Goal: Information Seeking & Learning: Learn about a topic

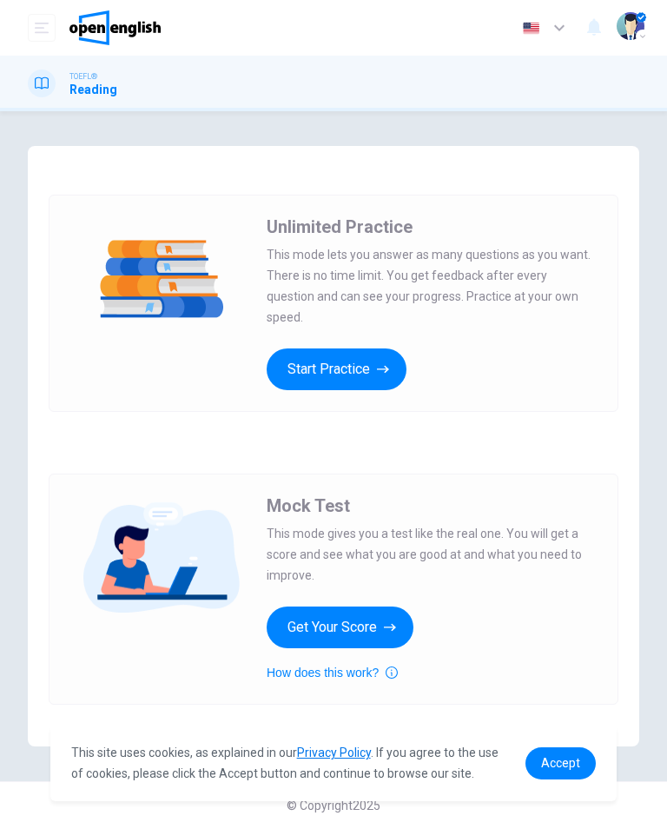
click at [366, 352] on button "Start Practice" at bounding box center [337, 369] width 140 height 42
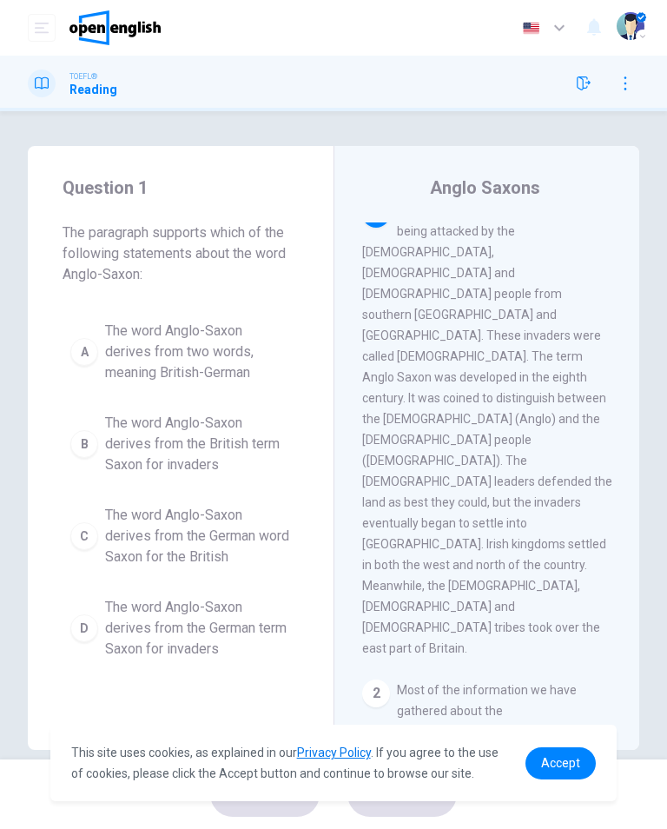
scroll to position [23, 0]
click at [153, 340] on span "The word Anglo-Saxon derives from two words, meaning British-German" at bounding box center [198, 352] width 186 height 63
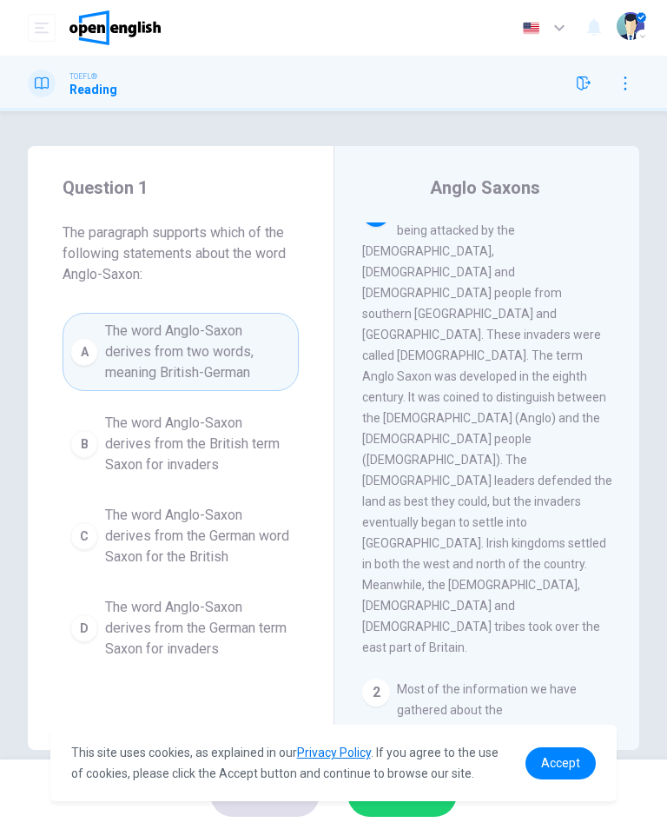
click at [405, 815] on button "SUBMIT" at bounding box center [402, 794] width 109 height 45
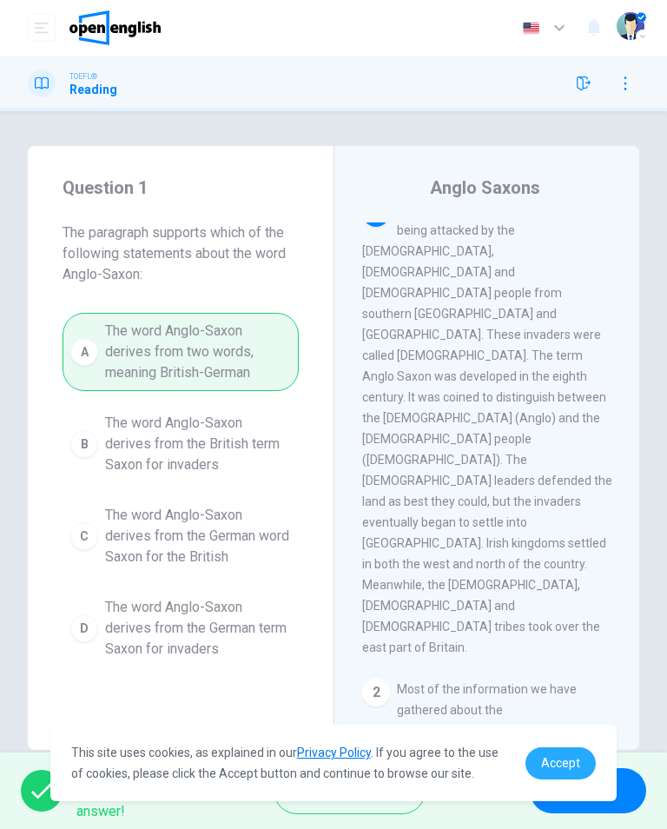
click at [564, 757] on span "Accept" at bounding box center [560, 763] width 39 height 14
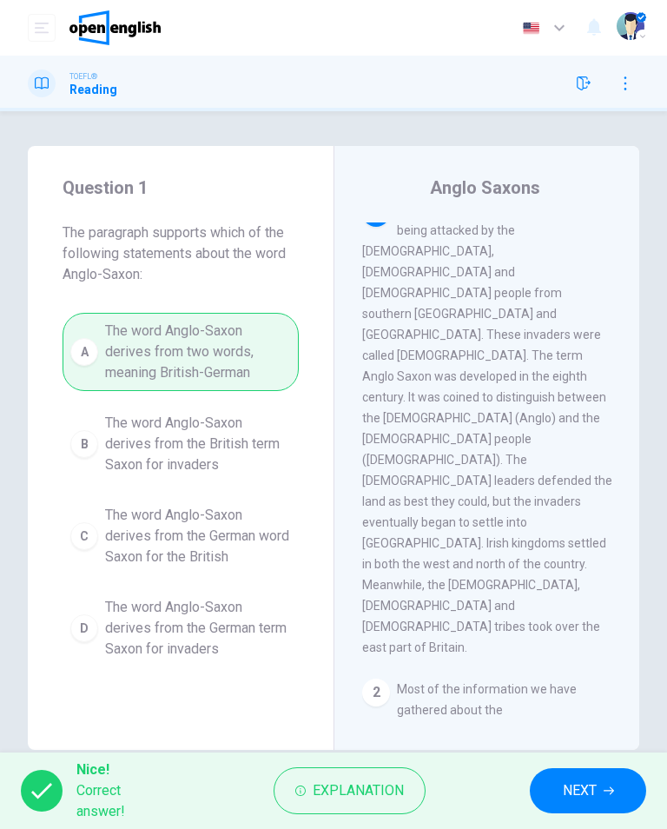
click at [574, 786] on span "NEXT" at bounding box center [580, 791] width 34 height 24
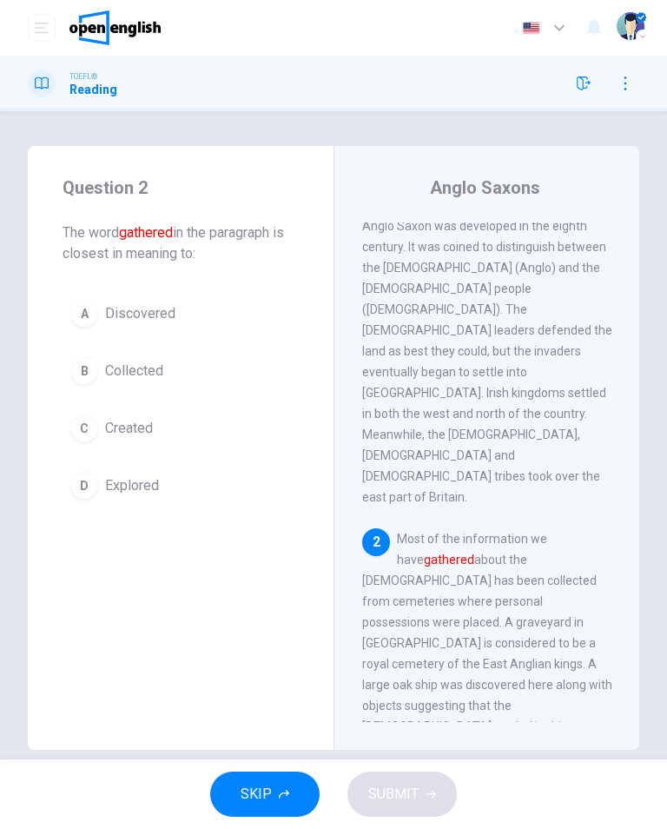
scroll to position [175, 0]
click at [136, 372] on span "Collected" at bounding box center [134, 371] width 58 height 21
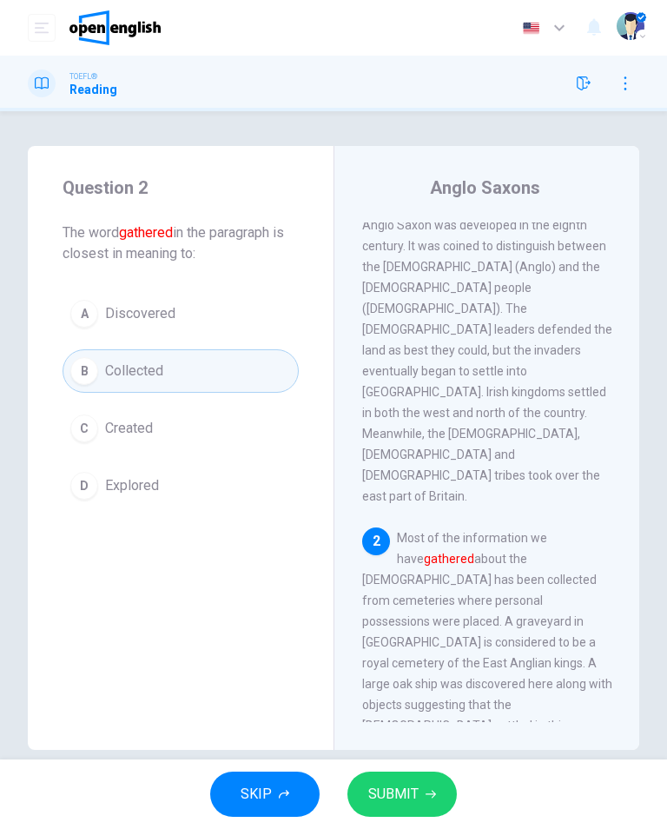
click at [407, 802] on span "SUBMIT" at bounding box center [393, 794] width 50 height 24
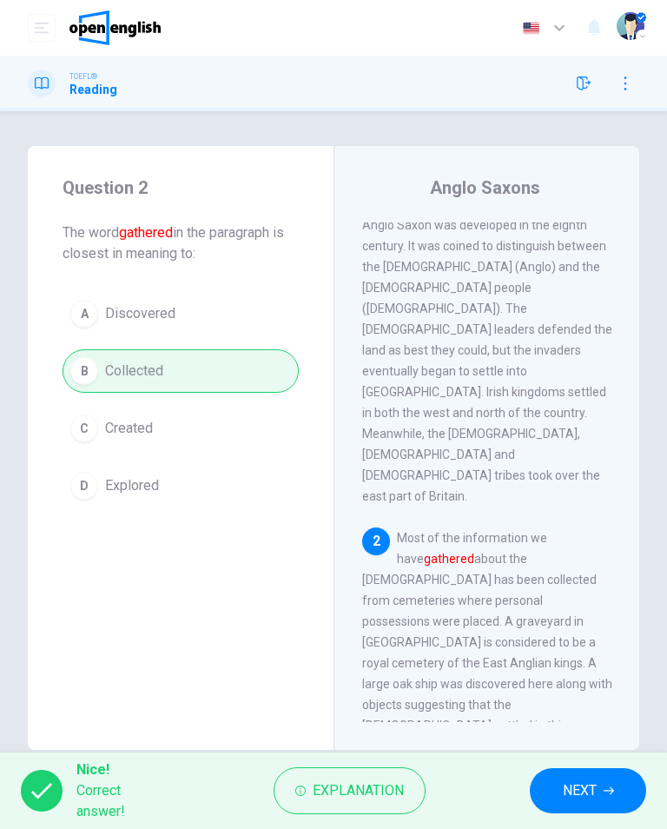
click at [569, 804] on button "NEXT" at bounding box center [588, 790] width 116 height 45
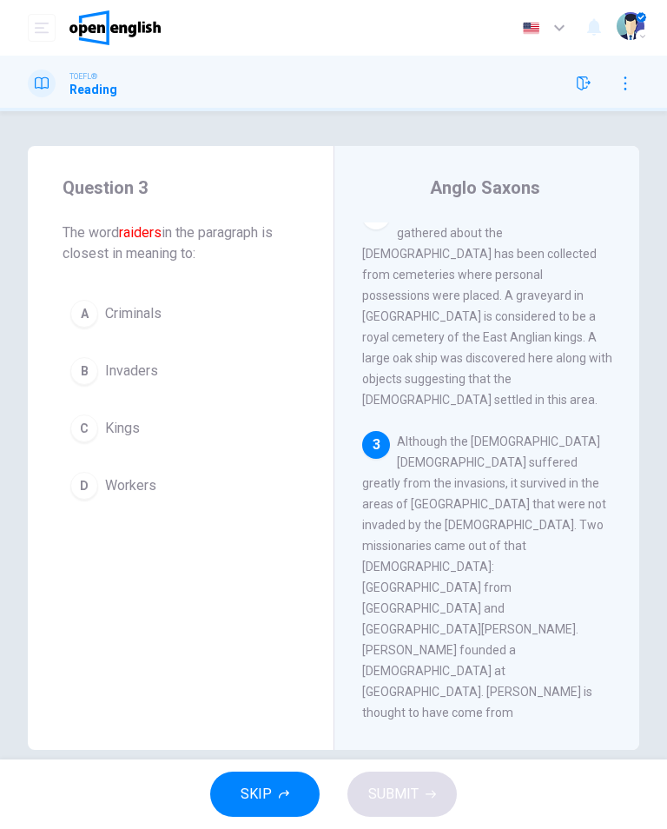
scroll to position [500, 0]
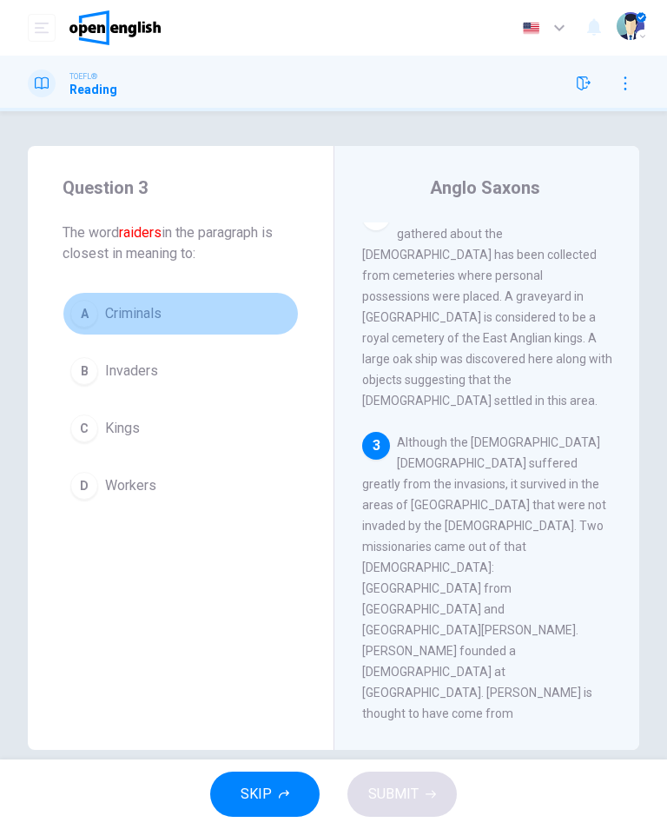
click at [182, 322] on button "A Criminals" at bounding box center [181, 313] width 236 height 43
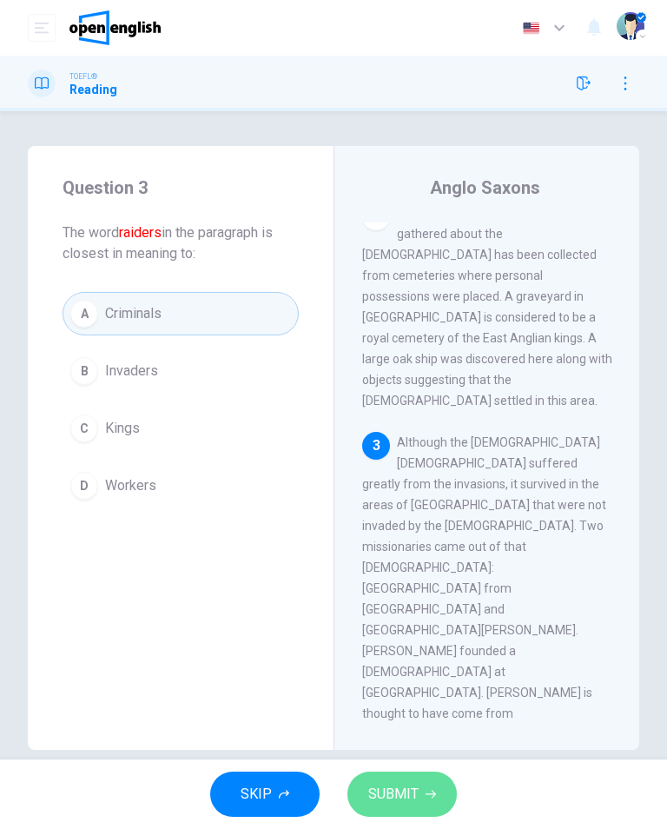
click at [415, 797] on span "SUBMIT" at bounding box center [393, 794] width 50 height 24
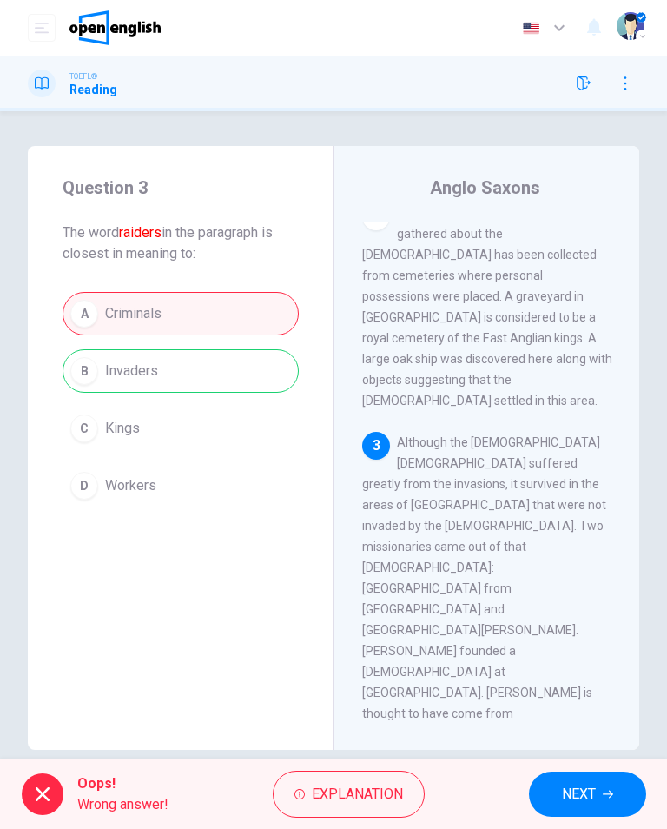
click at [567, 807] on button "NEXT" at bounding box center [587, 794] width 117 height 45
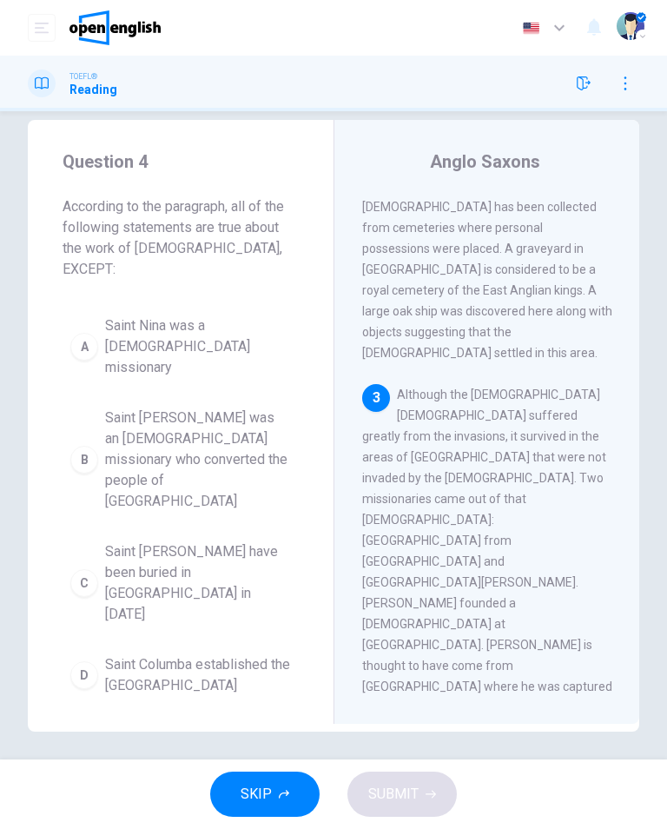
scroll to position [25, 0]
click at [232, 542] on span "Saint Patrick may have been buried in Country Down in 590 AD" at bounding box center [198, 583] width 186 height 83
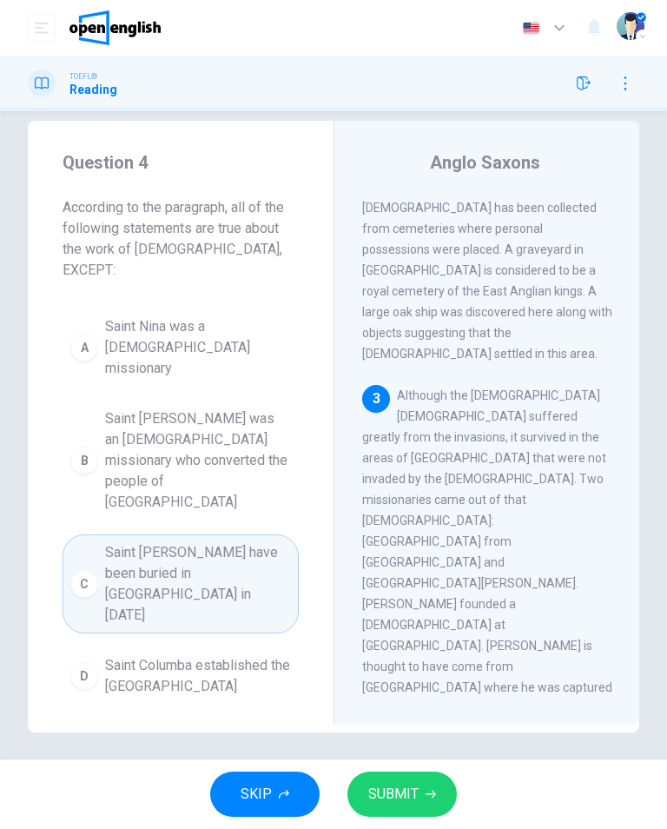
click at [419, 815] on button "SUBMIT" at bounding box center [402, 794] width 109 height 45
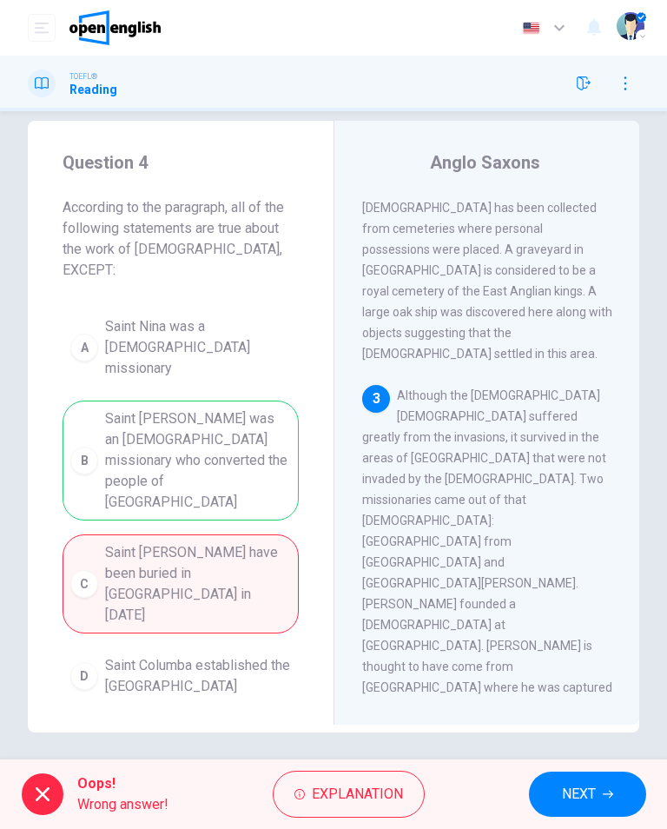
click at [591, 786] on span "NEXT" at bounding box center [579, 794] width 34 height 24
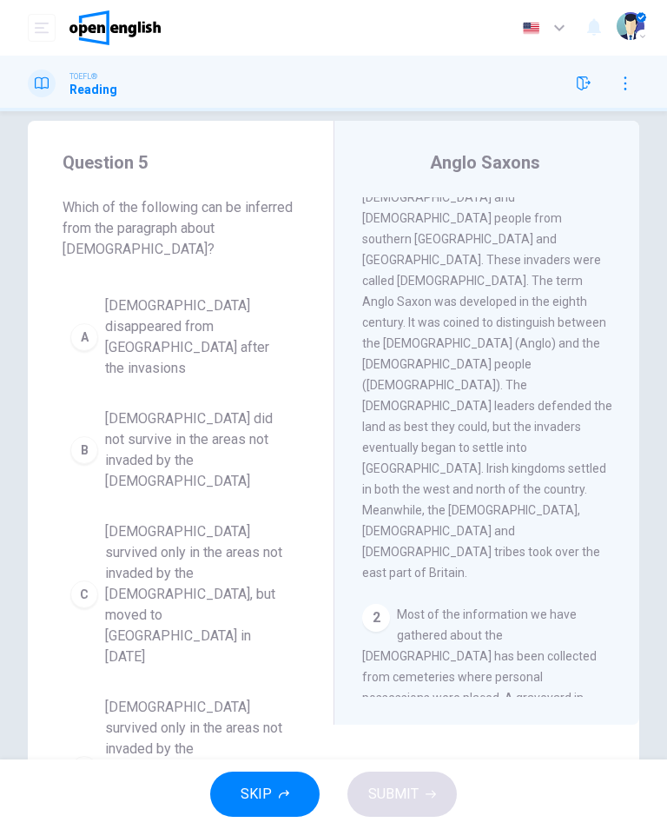
scroll to position [0, 0]
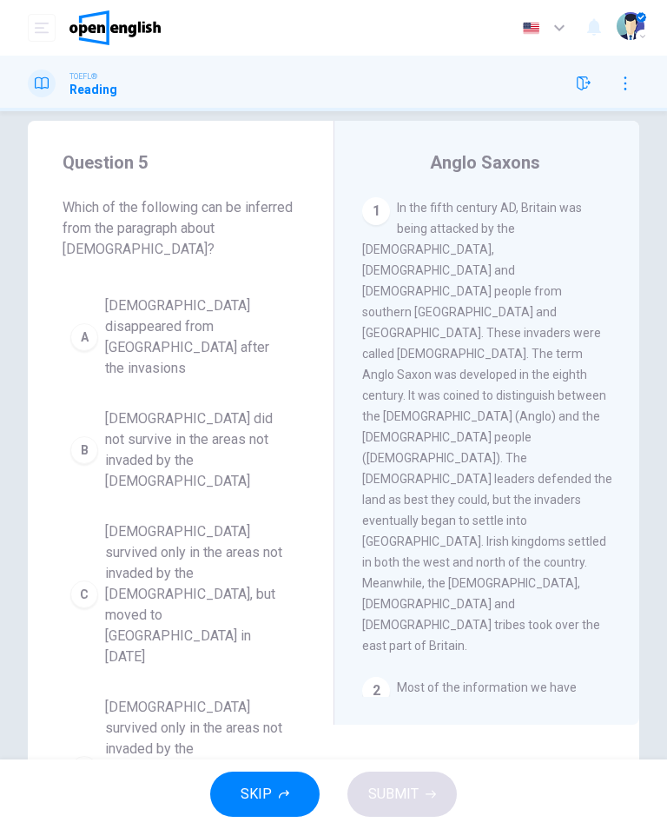
click at [577, 76] on icon "button" at bounding box center [584, 83] width 14 height 14
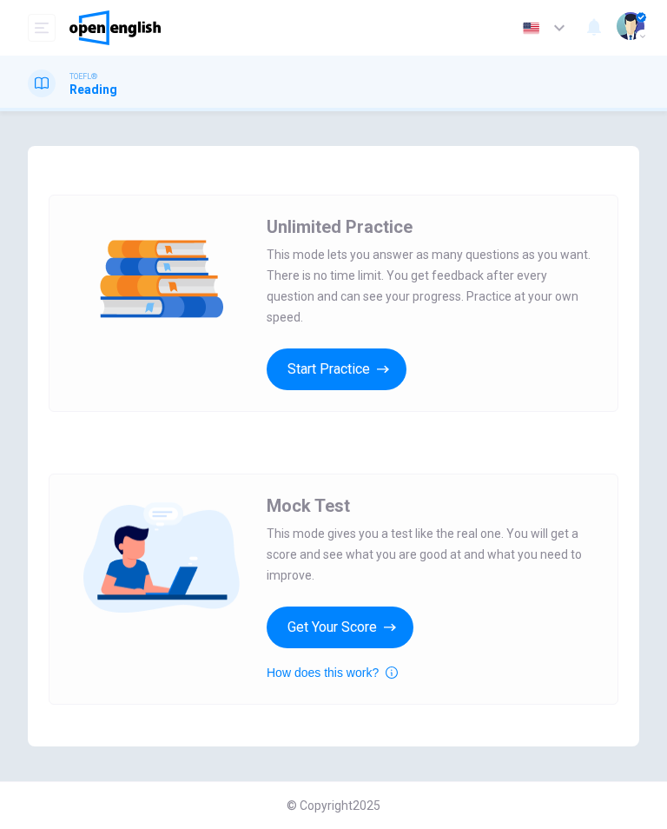
click at [334, 378] on button "Start Practice" at bounding box center [337, 369] width 140 height 42
click at [369, 357] on button "Start Practice" at bounding box center [337, 369] width 140 height 42
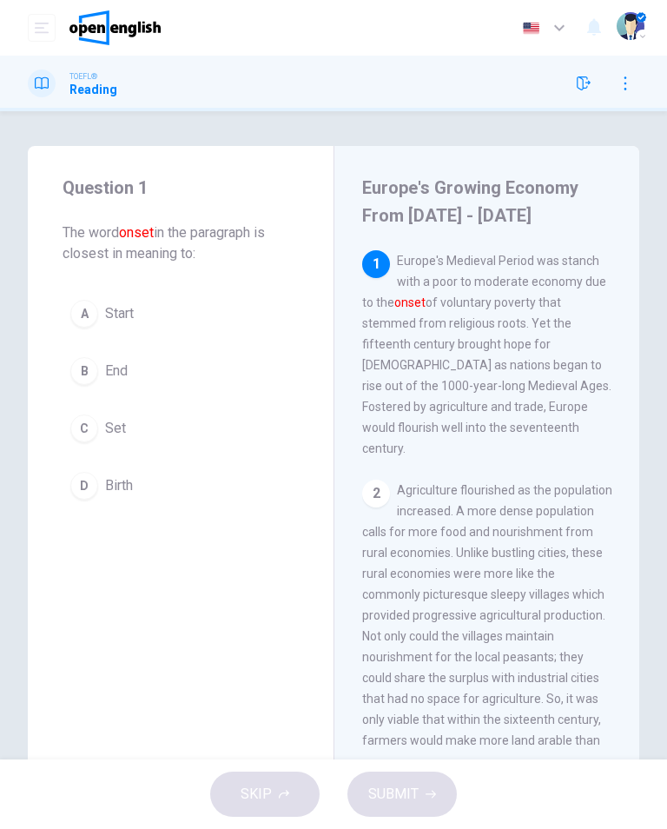
click at [172, 335] on button "A Start" at bounding box center [181, 313] width 236 height 43
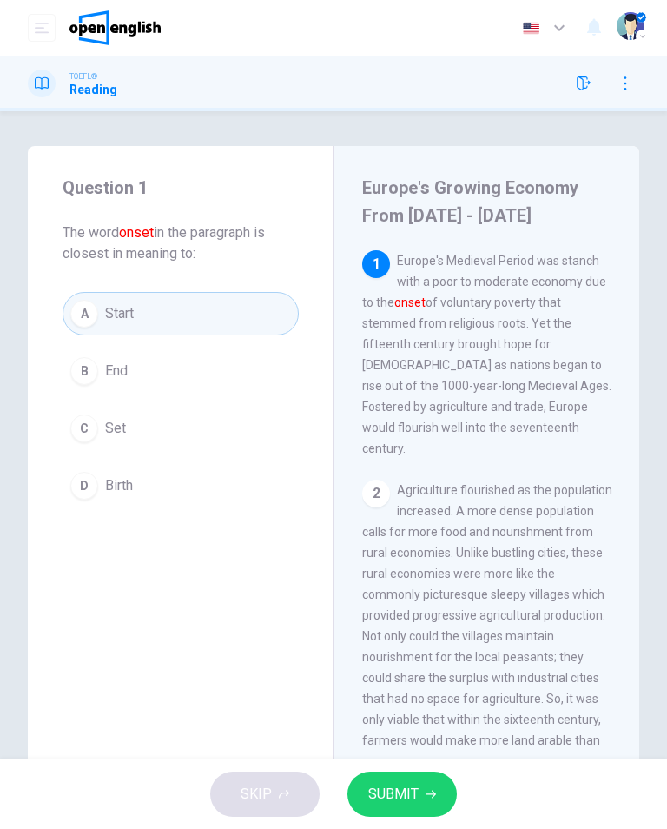
click at [427, 788] on button "SUBMIT" at bounding box center [402, 794] width 109 height 45
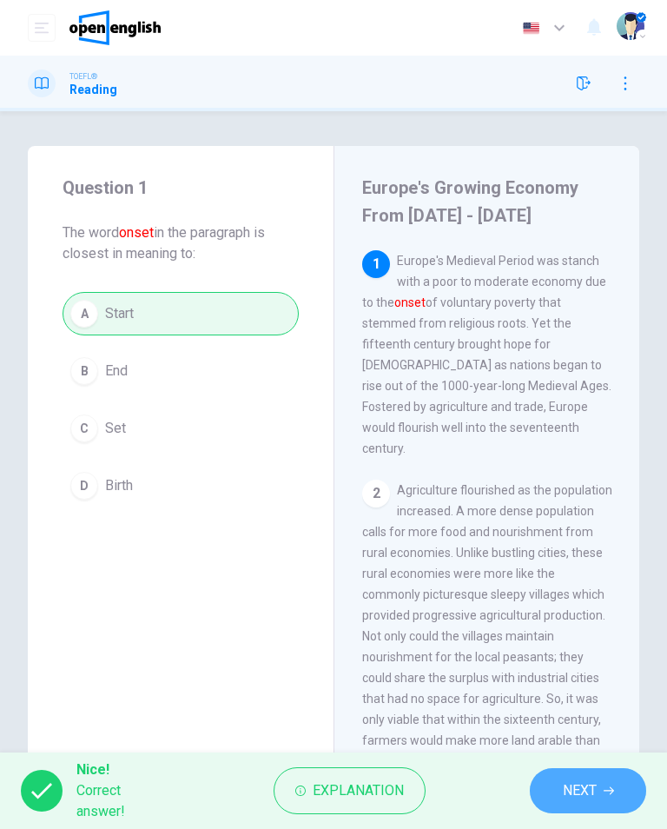
click at [606, 794] on icon "button" at bounding box center [609, 791] width 10 height 10
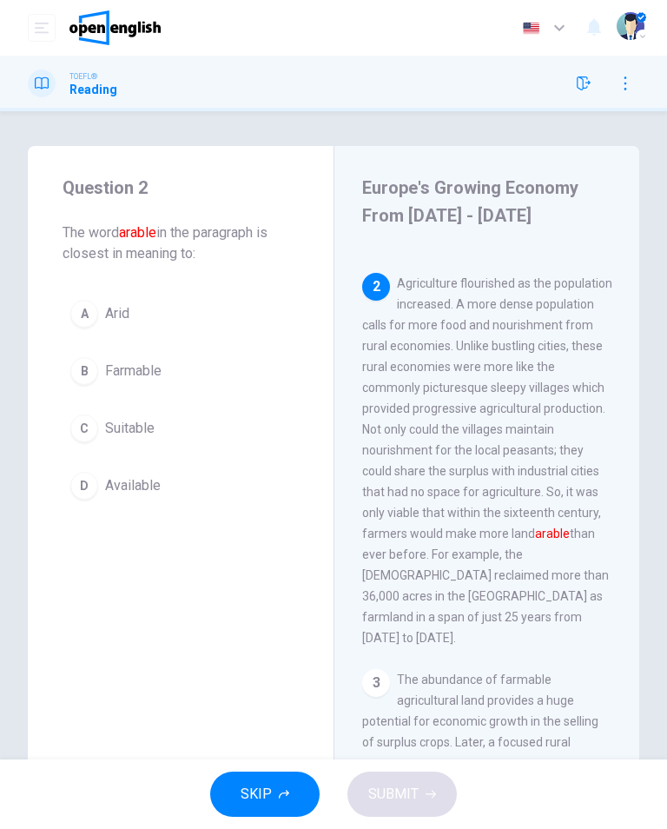
scroll to position [237, 0]
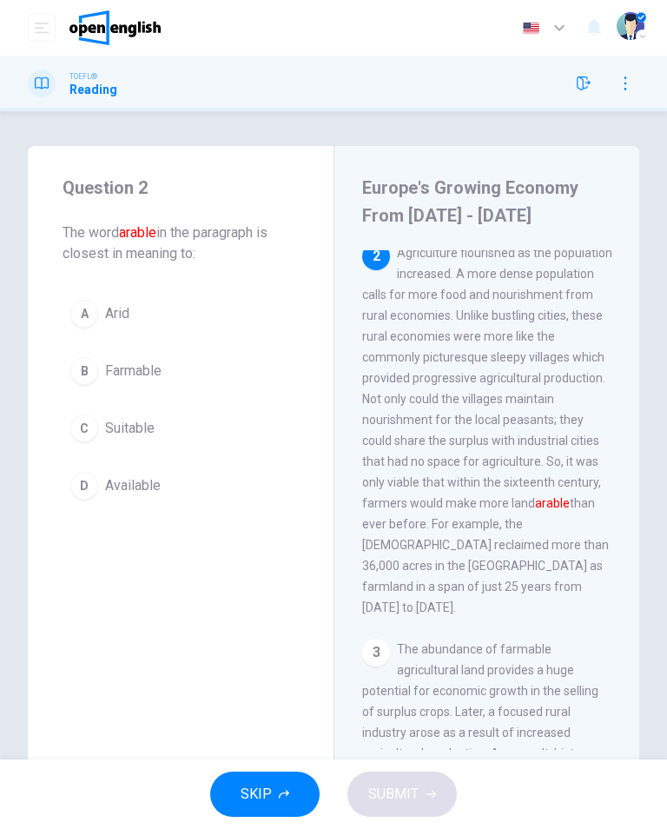
click at [219, 359] on button "B Farmable" at bounding box center [181, 370] width 236 height 43
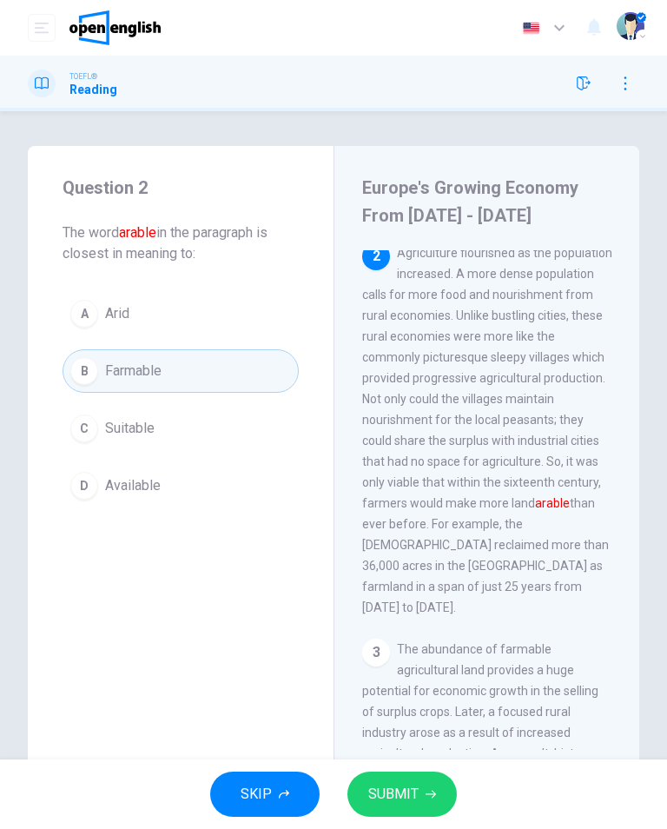
click at [401, 811] on button "SUBMIT" at bounding box center [402, 794] width 109 height 45
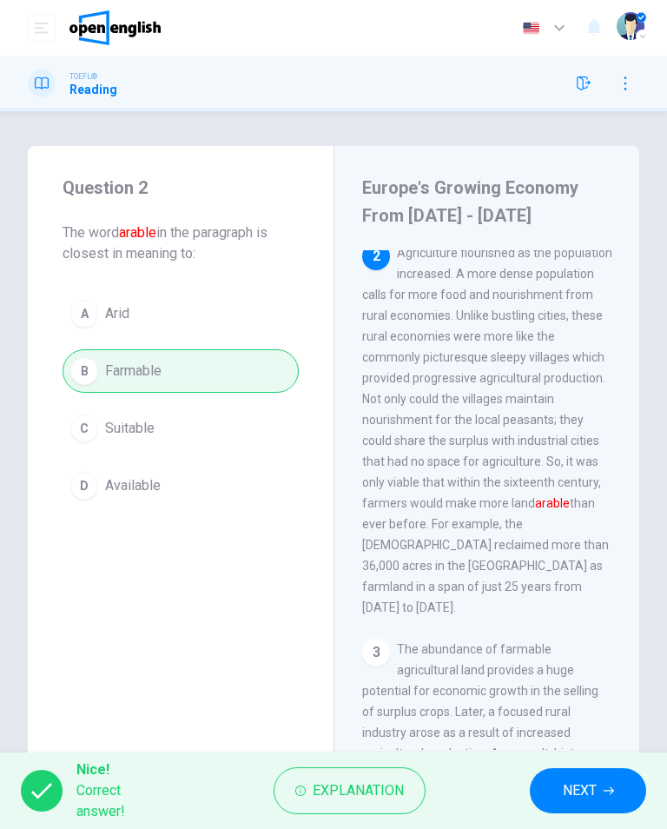
click at [596, 787] on span "NEXT" at bounding box center [580, 791] width 34 height 24
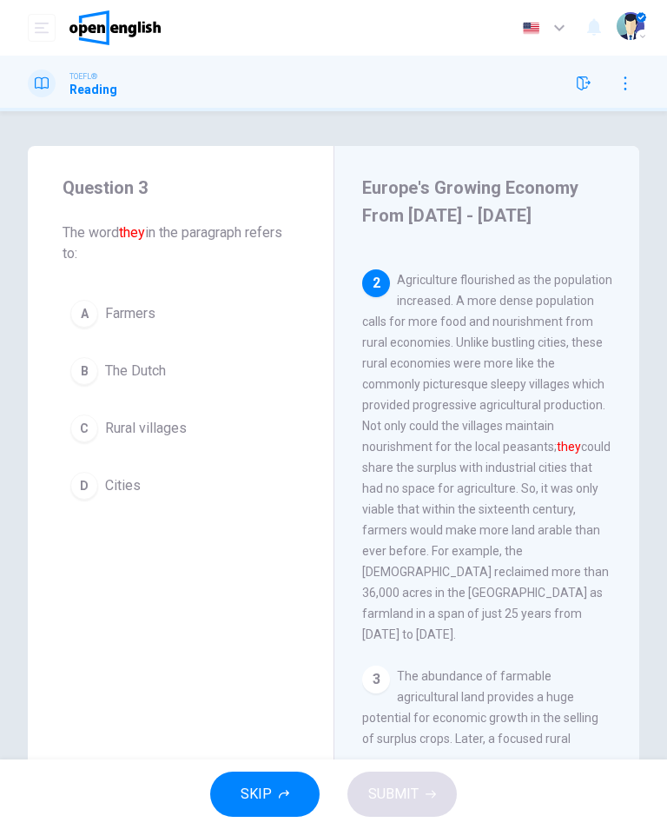
scroll to position [209, 0]
click at [183, 313] on button "A Farmers" at bounding box center [181, 313] width 236 height 43
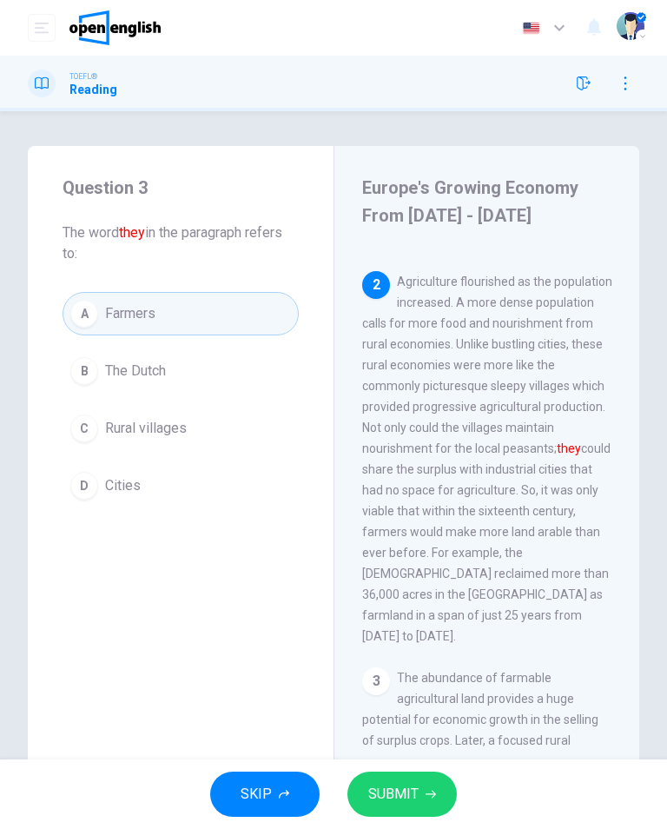
click at [405, 797] on span "SUBMIT" at bounding box center [393, 794] width 50 height 24
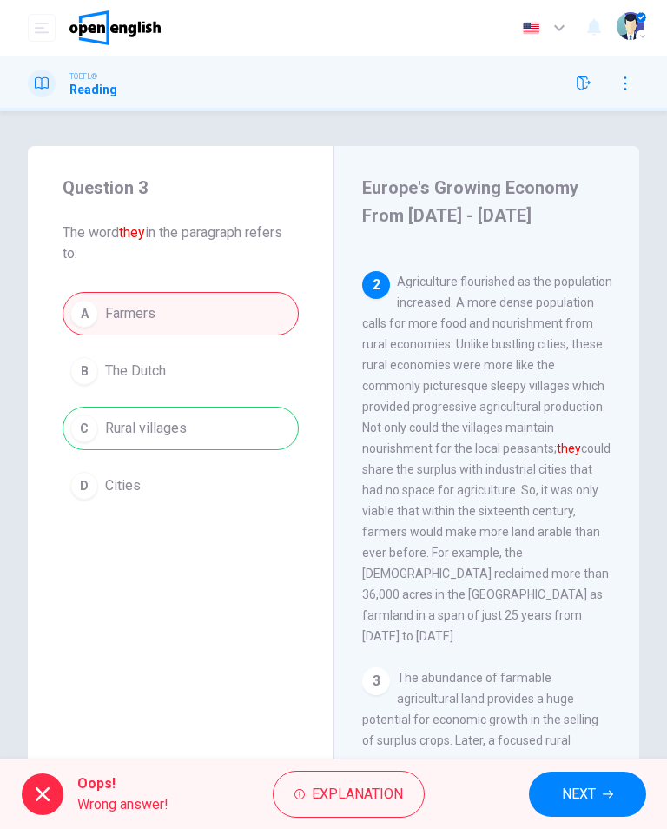
click at [589, 806] on button "NEXT" at bounding box center [587, 794] width 117 height 45
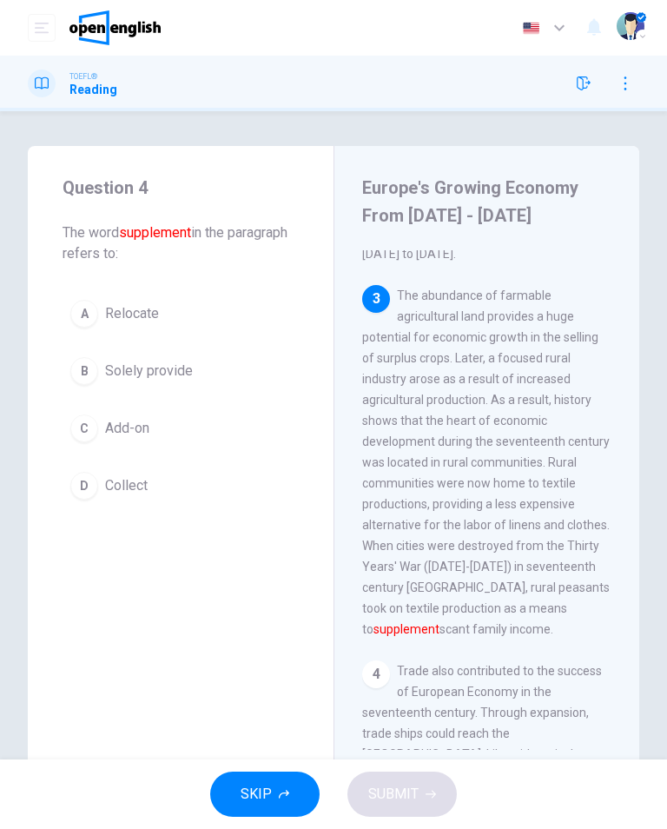
scroll to position [592, 0]
click at [168, 376] on span "Solely provide" at bounding box center [149, 371] width 88 height 21
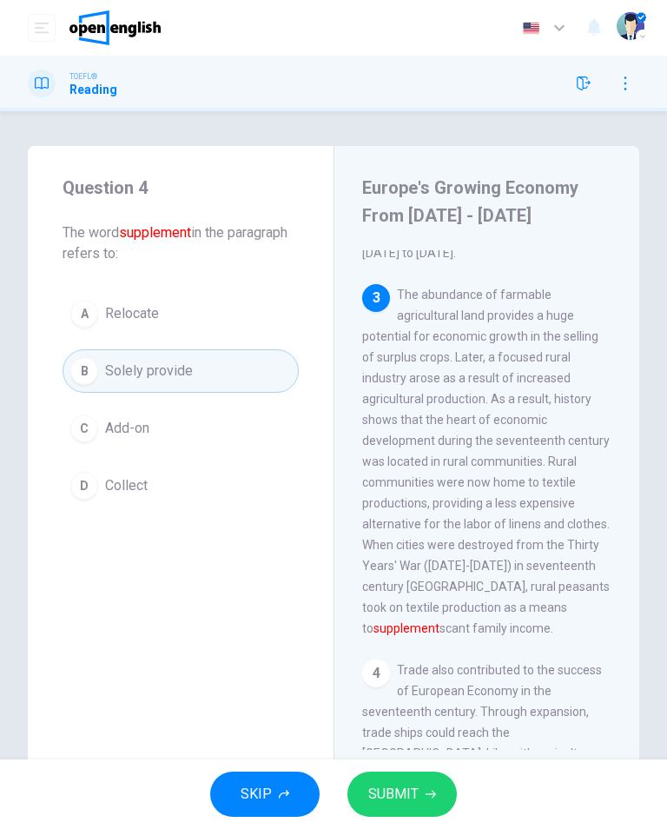
click at [404, 801] on span "SUBMIT" at bounding box center [393, 794] width 50 height 24
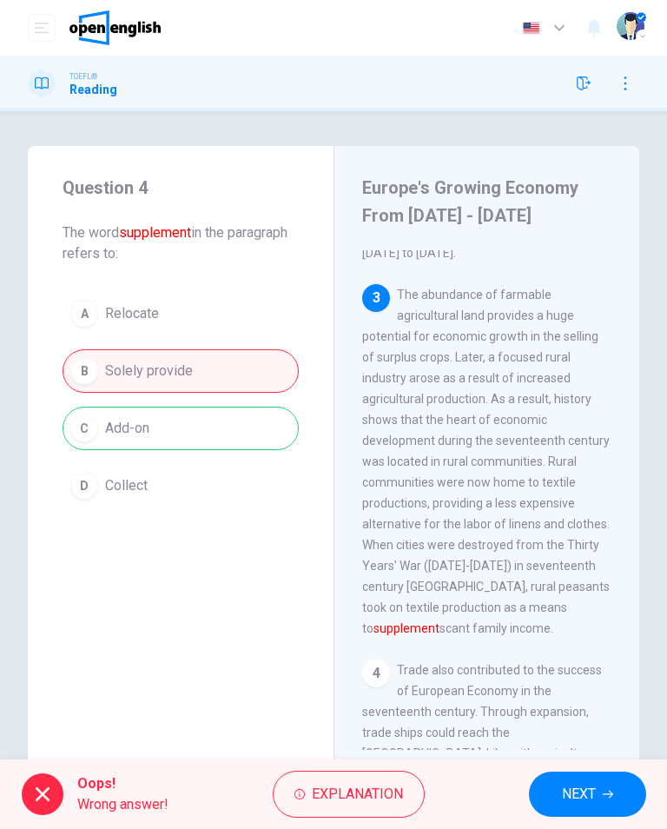
click at [586, 788] on span "NEXT" at bounding box center [579, 794] width 34 height 24
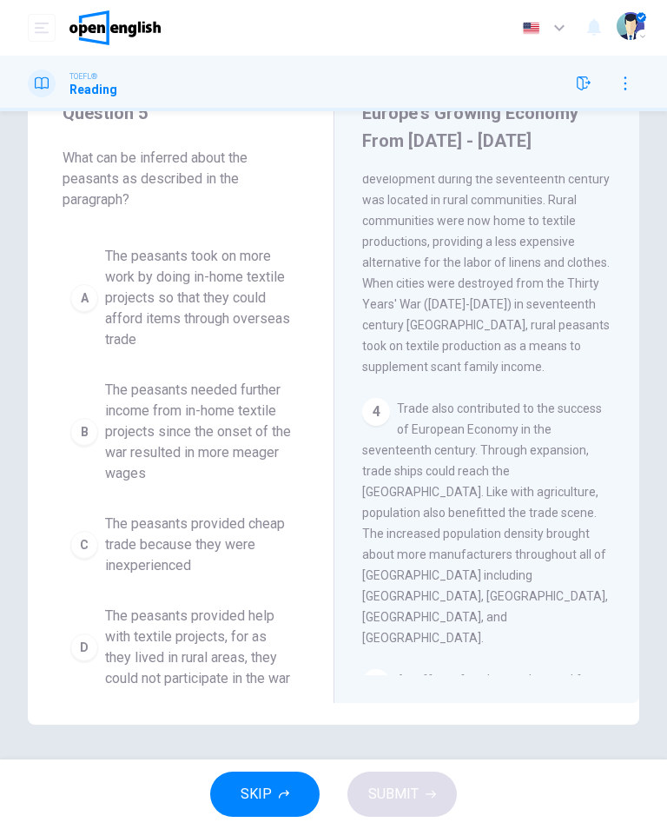
scroll to position [779, 0]
click at [246, 532] on span "The peasants provided cheap trade because they were inexperienced" at bounding box center [198, 545] width 186 height 63
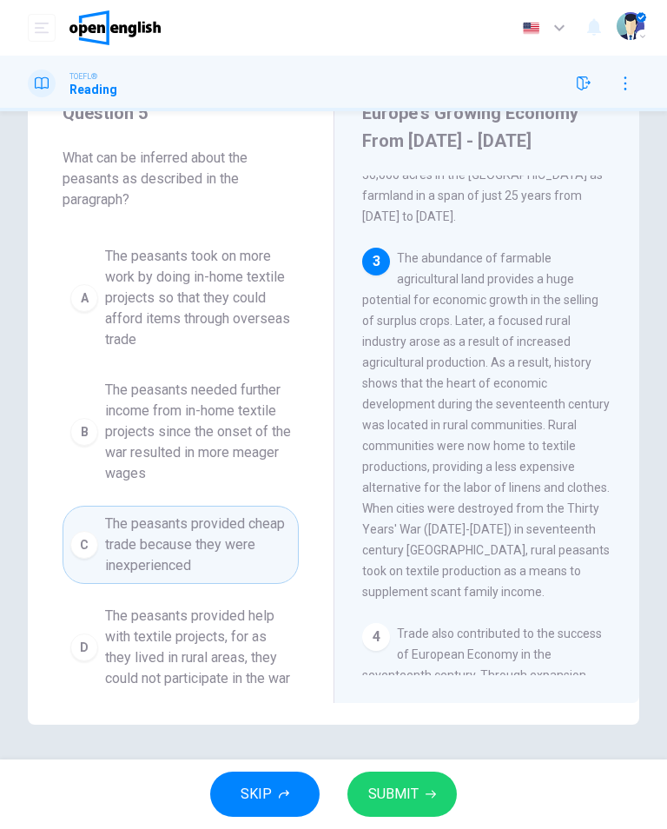
scroll to position [554, 0]
click at [414, 800] on span "SUBMIT" at bounding box center [393, 794] width 50 height 24
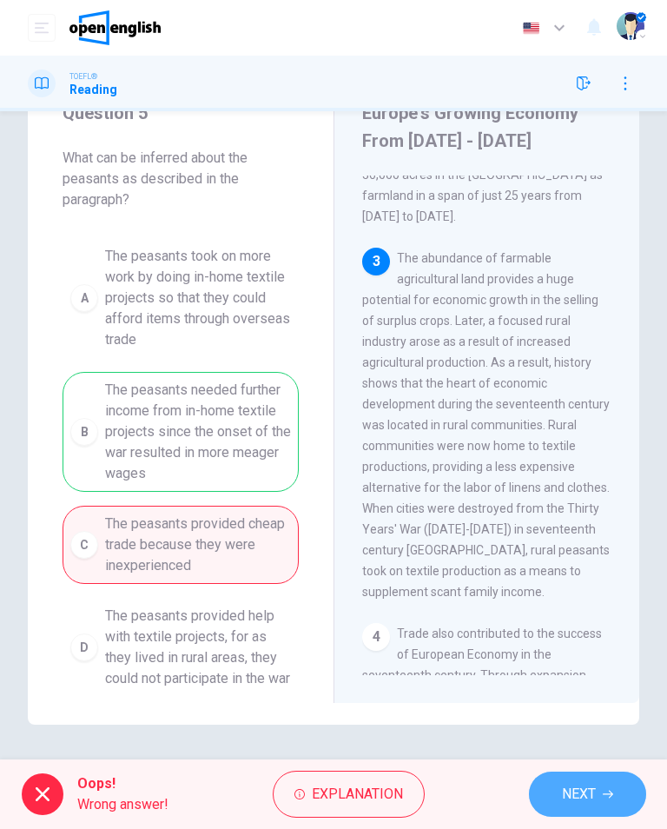
click at [609, 799] on button "NEXT" at bounding box center [587, 794] width 117 height 45
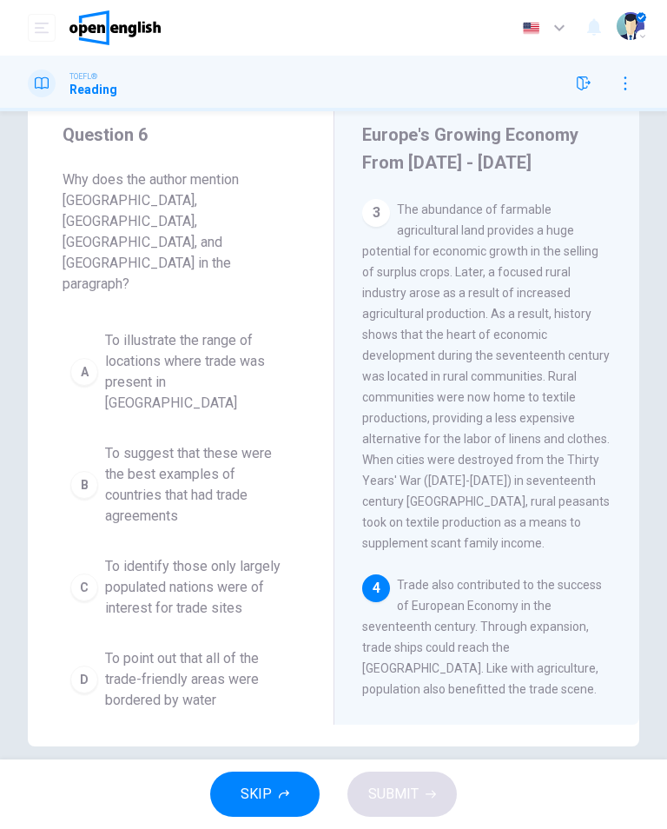
scroll to position [800, 0]
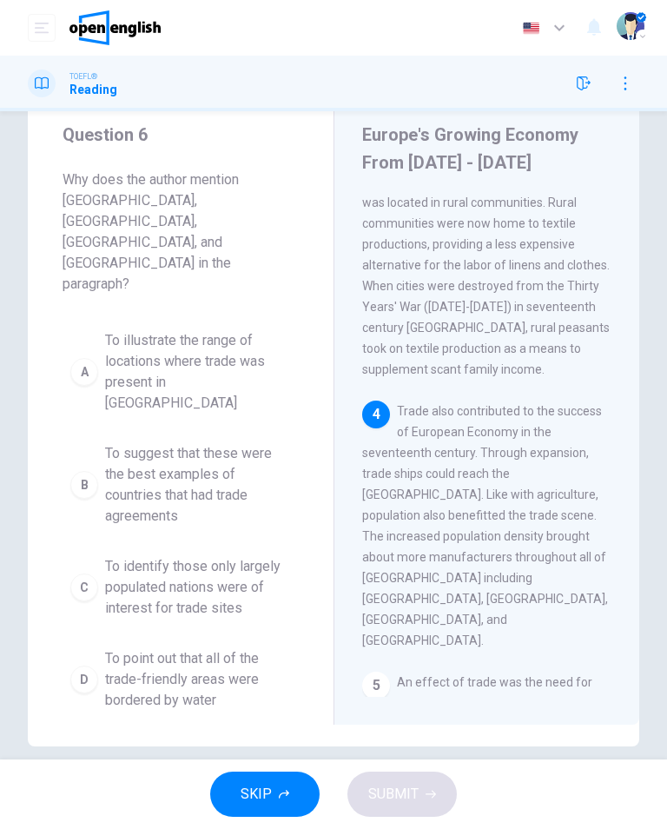
click at [587, 793] on div "SKIP SUBMIT" at bounding box center [333, 794] width 667 height 70
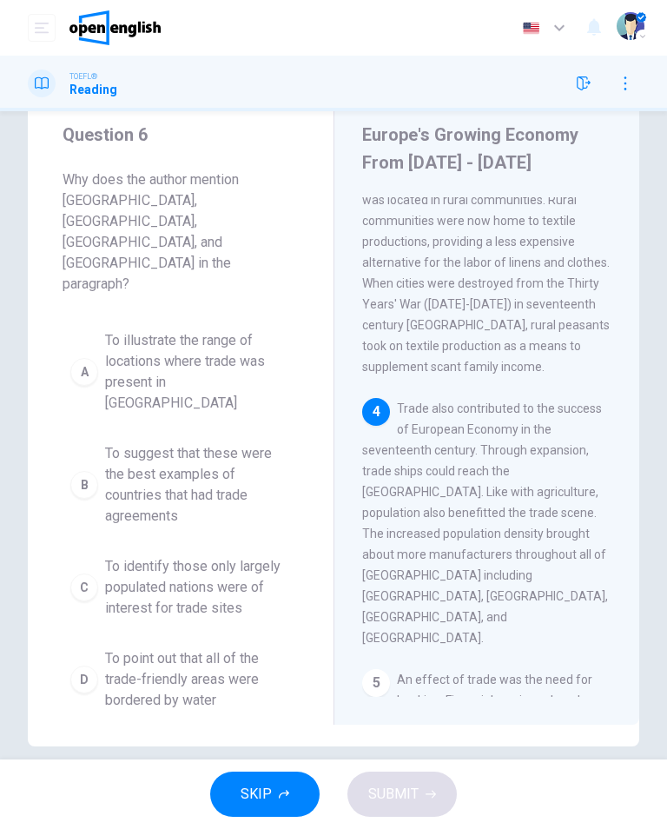
click at [223, 330] on span "To illustrate the range of locations where trade was present in Europe" at bounding box center [198, 371] width 186 height 83
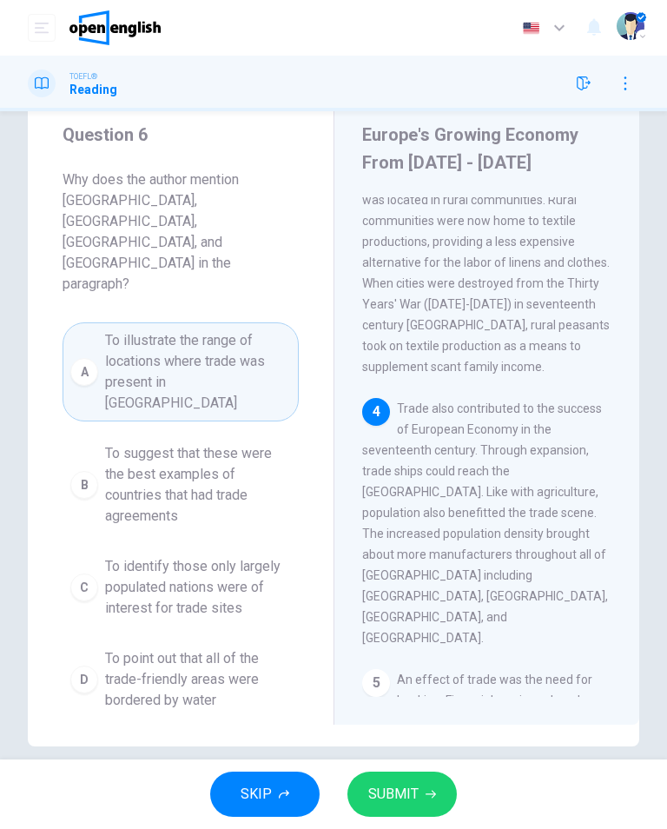
click at [431, 794] on icon "button" at bounding box center [431, 795] width 10 height 8
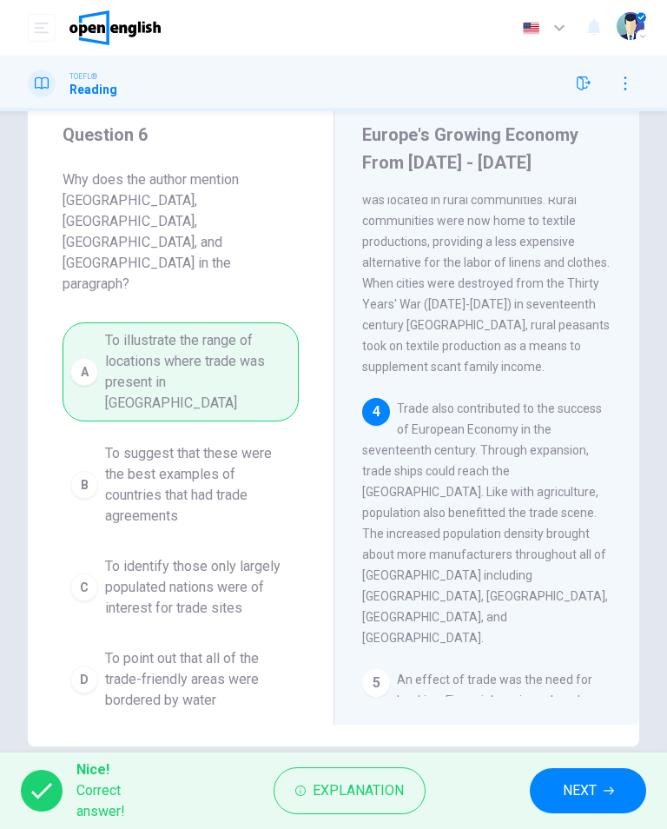
click at [580, 791] on span "NEXT" at bounding box center [580, 791] width 34 height 24
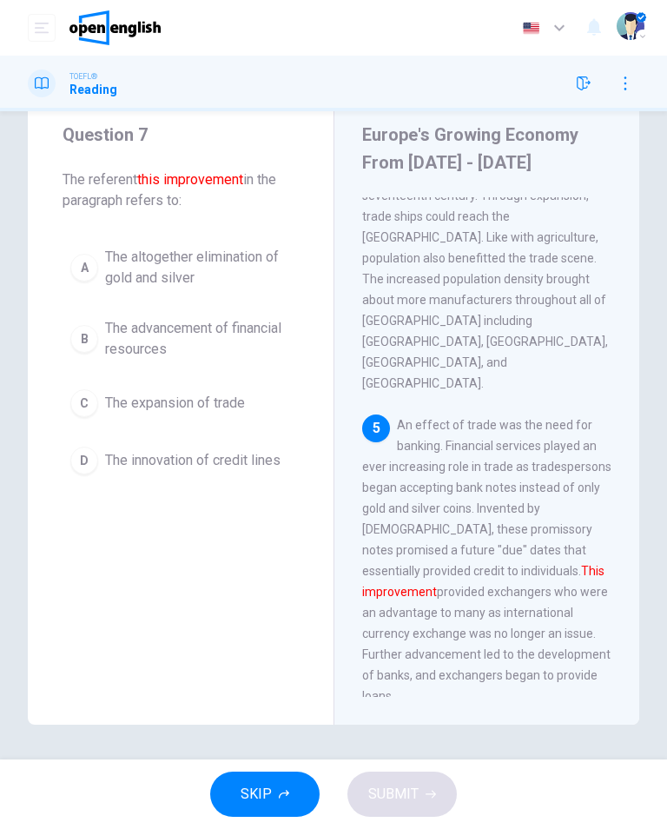
scroll to position [1092, 0]
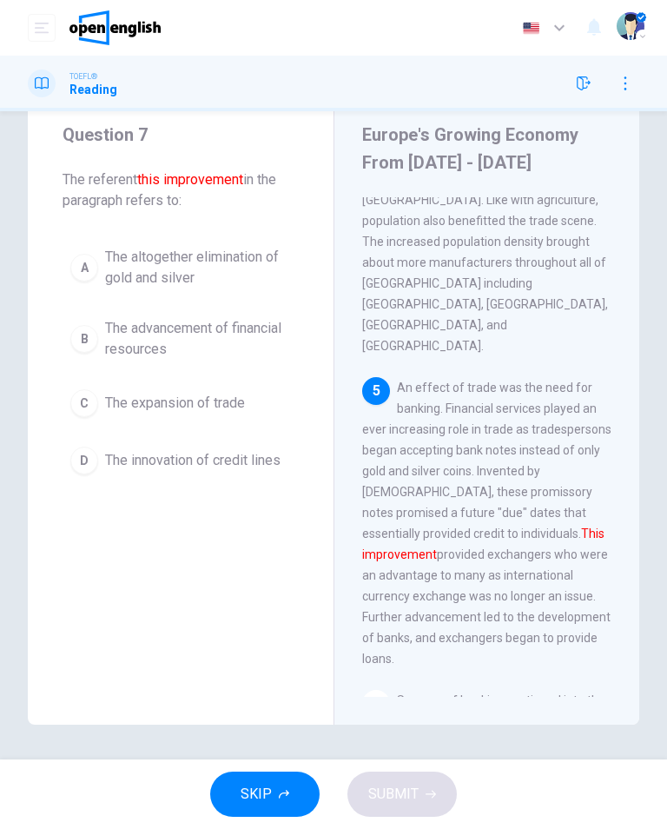
click at [229, 416] on button "C The expansion of trade" at bounding box center [181, 402] width 236 height 43
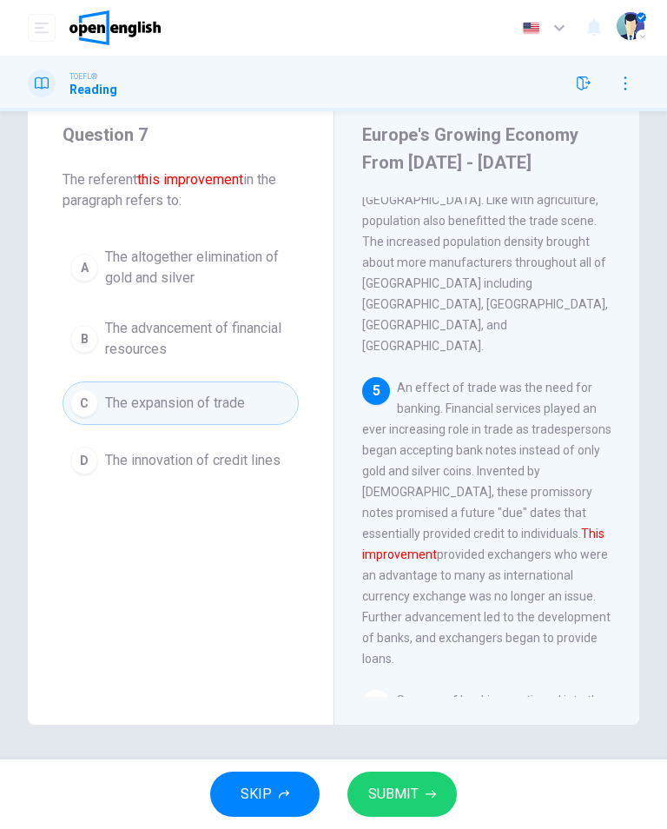
click at [389, 801] on span "SUBMIT" at bounding box center [393, 794] width 50 height 24
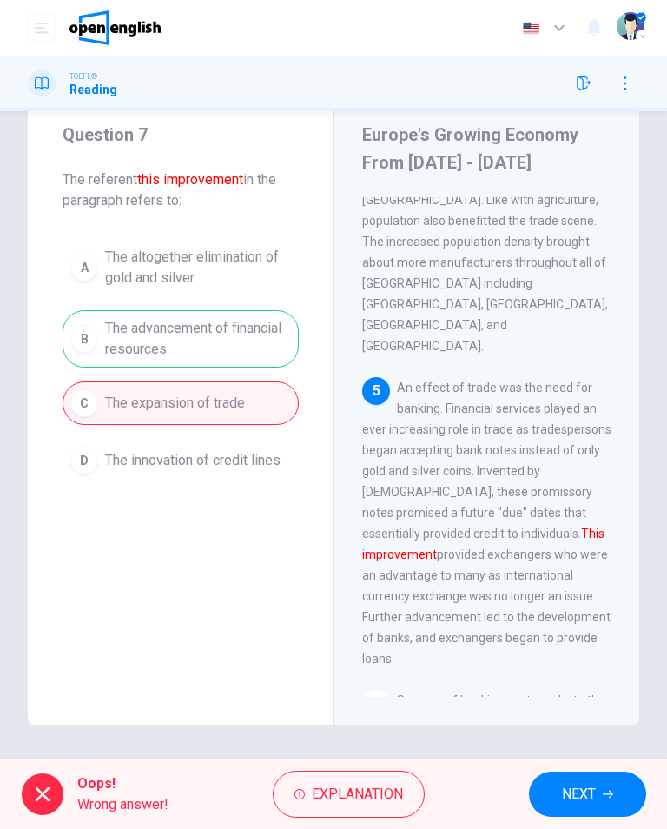
click at [594, 799] on span "NEXT" at bounding box center [579, 794] width 34 height 24
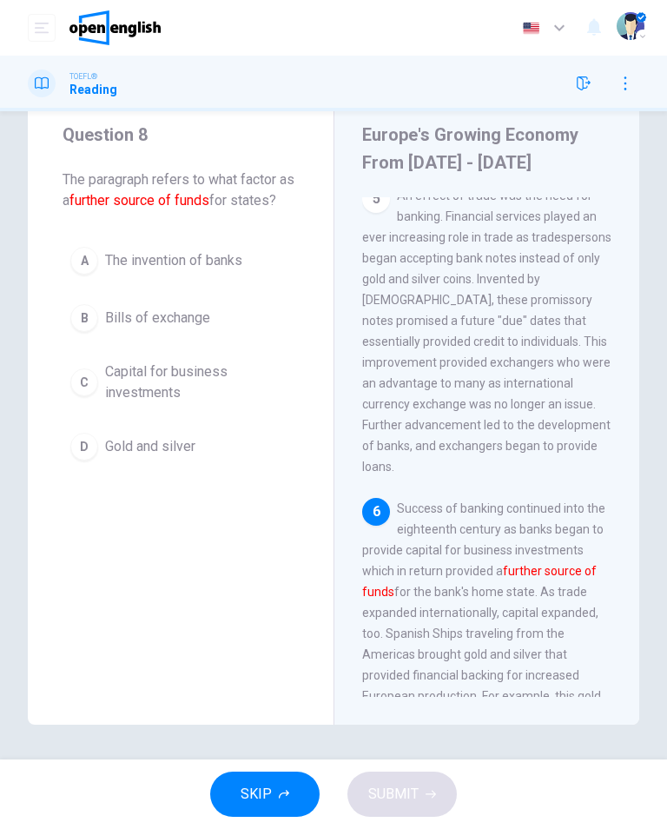
scroll to position [1315, 0]
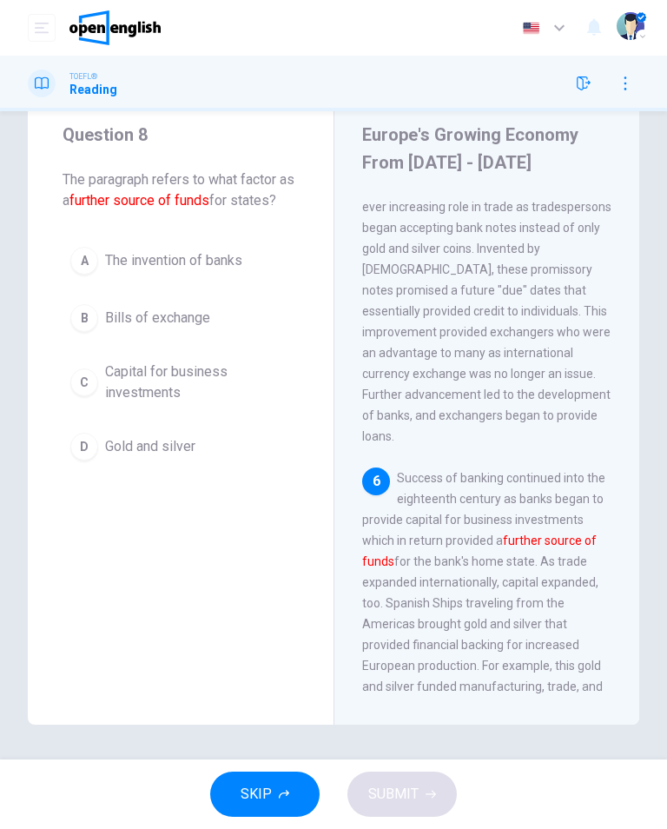
click at [203, 403] on span "Capital for business investments" at bounding box center [198, 382] width 186 height 42
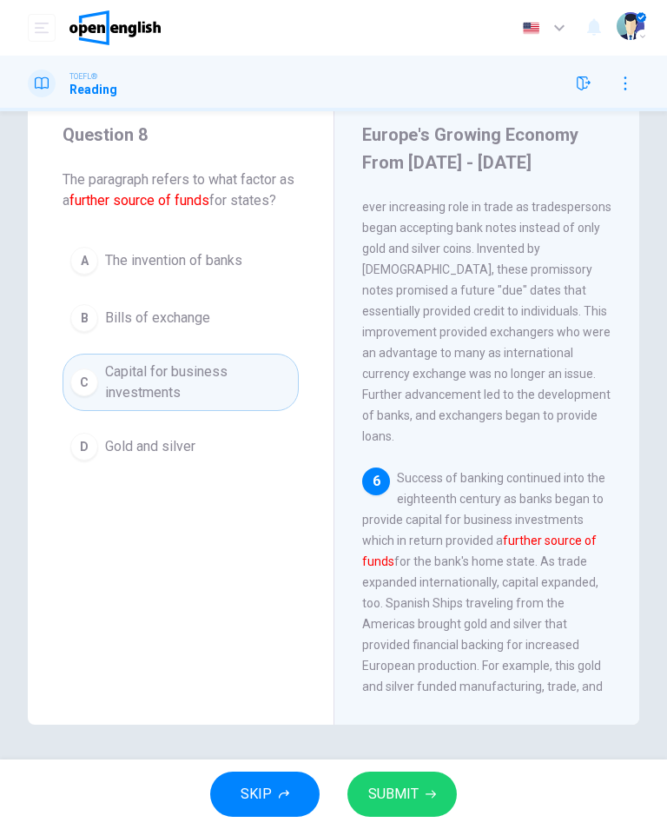
click at [410, 795] on span "SUBMIT" at bounding box center [393, 794] width 50 height 24
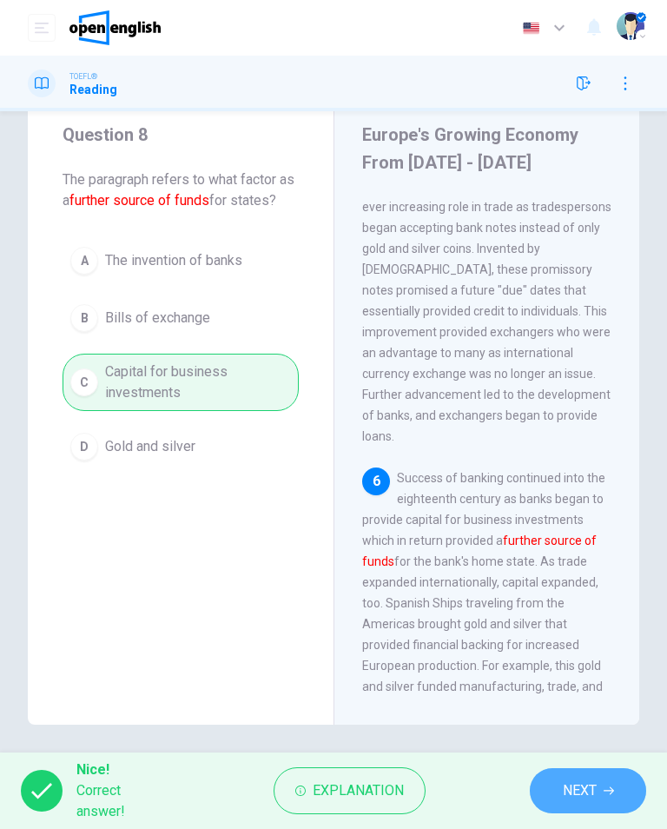
click at [587, 793] on span "NEXT" at bounding box center [580, 791] width 34 height 24
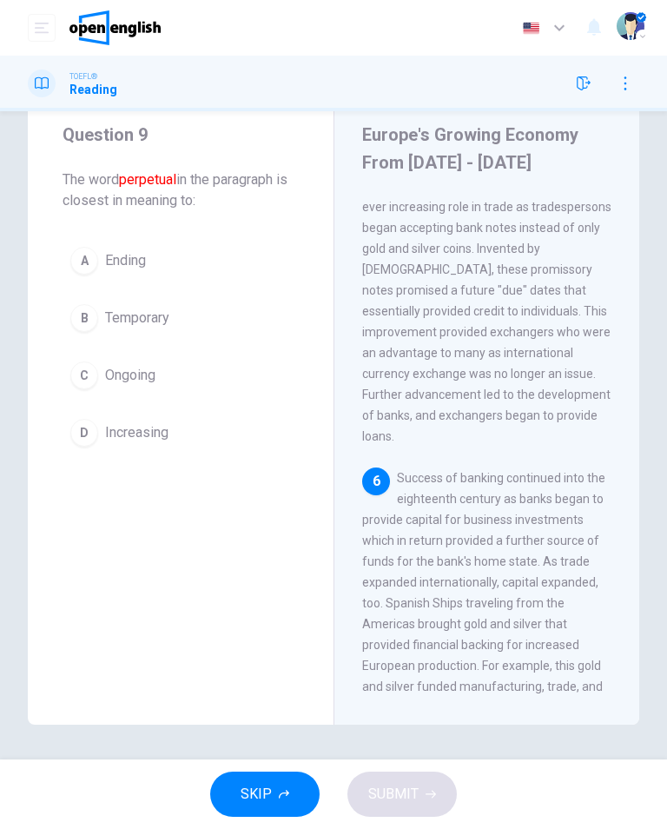
click at [247, 388] on button "C Ongoing" at bounding box center [181, 375] width 236 height 43
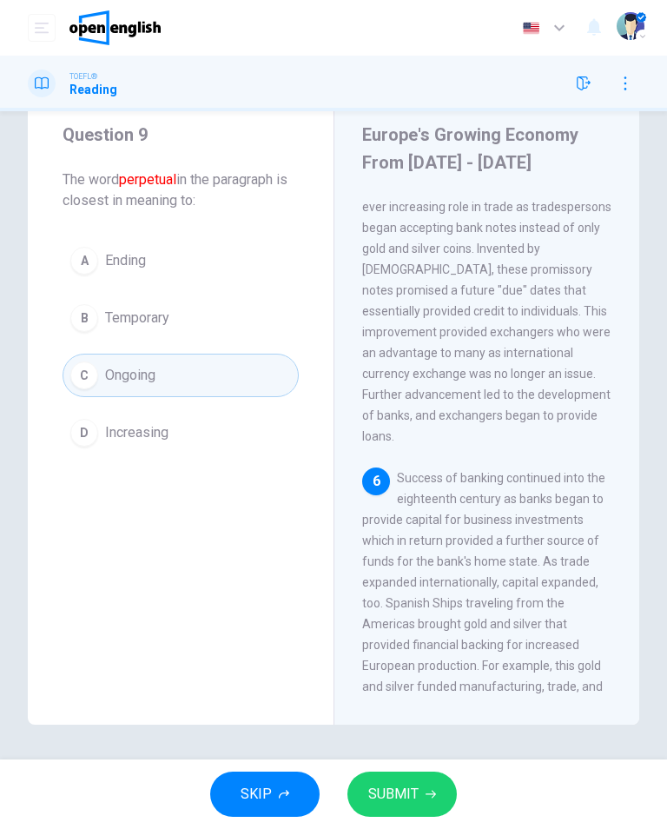
click at [415, 803] on span "SUBMIT" at bounding box center [393, 794] width 50 height 24
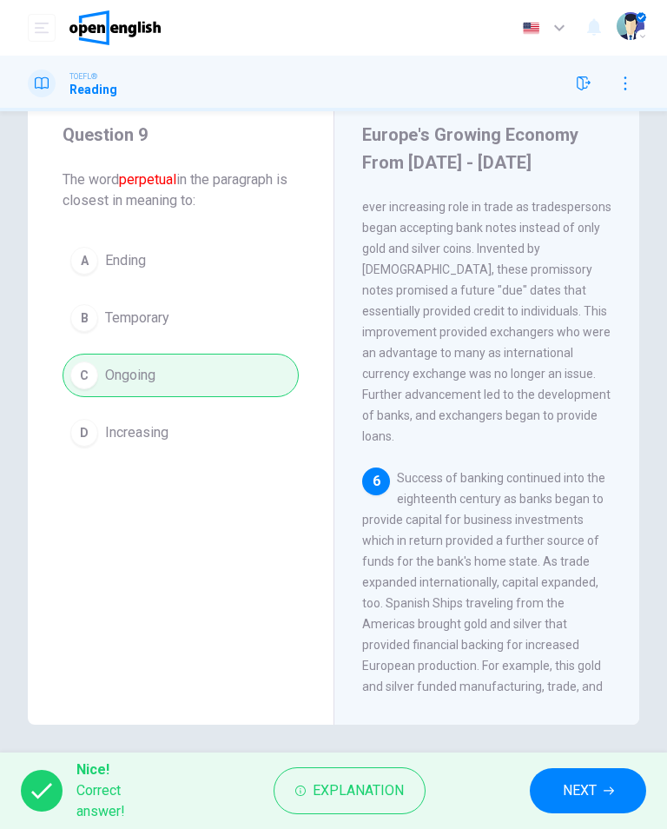
click at [593, 791] on span "NEXT" at bounding box center [580, 791] width 34 height 24
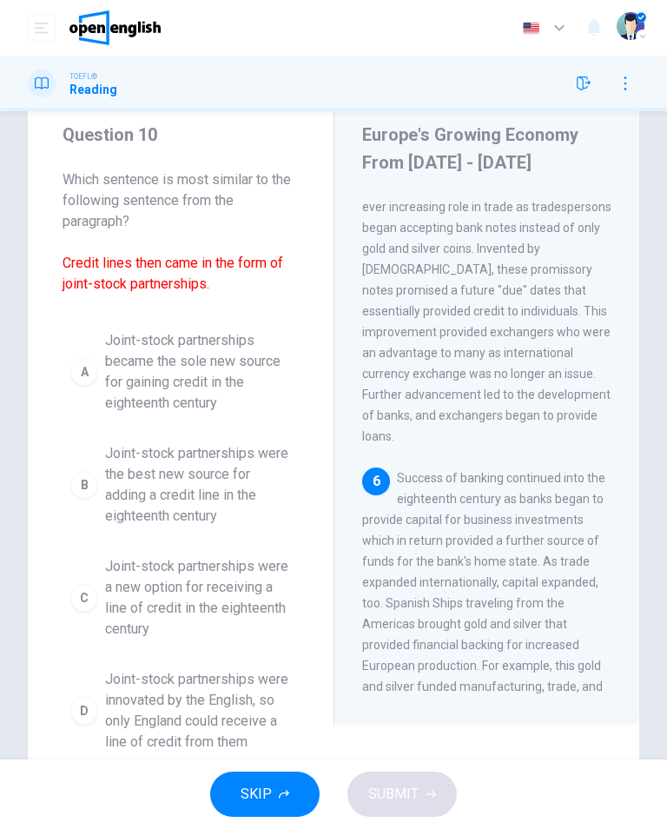
click at [585, 83] on icon "button" at bounding box center [584, 83] width 14 height 14
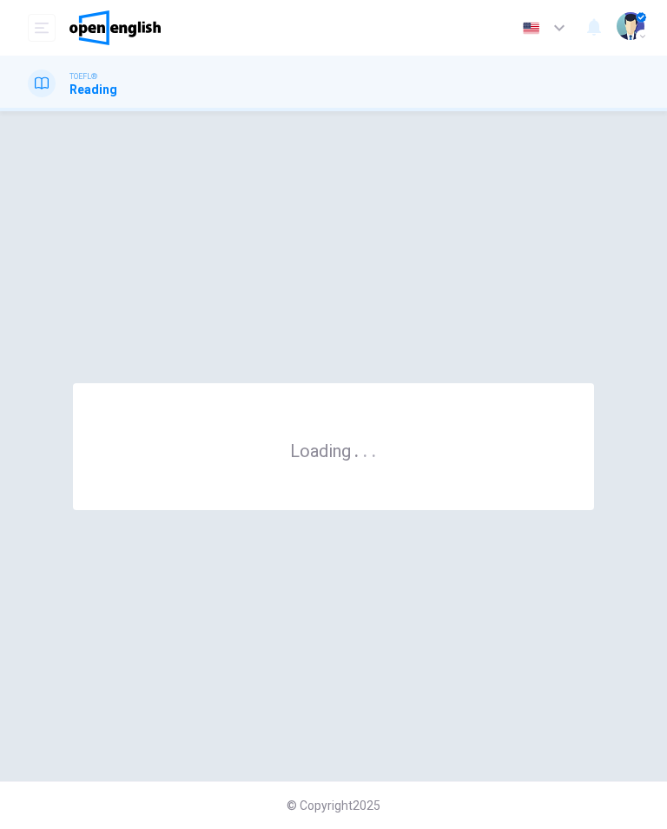
scroll to position [0, 0]
